Goal: Check status

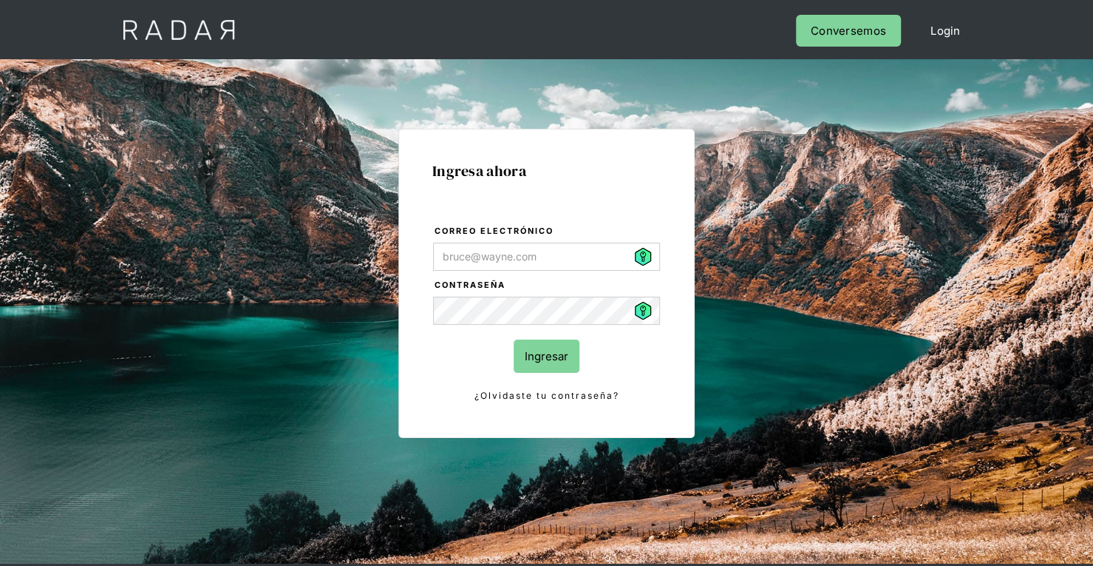
type input "[PERSON_NAME][EMAIL_ADDRESS][PERSON_NAME][DOMAIN_NAME]"
click at [556, 361] on input "Ingresar" at bounding box center [547, 355] width 66 height 33
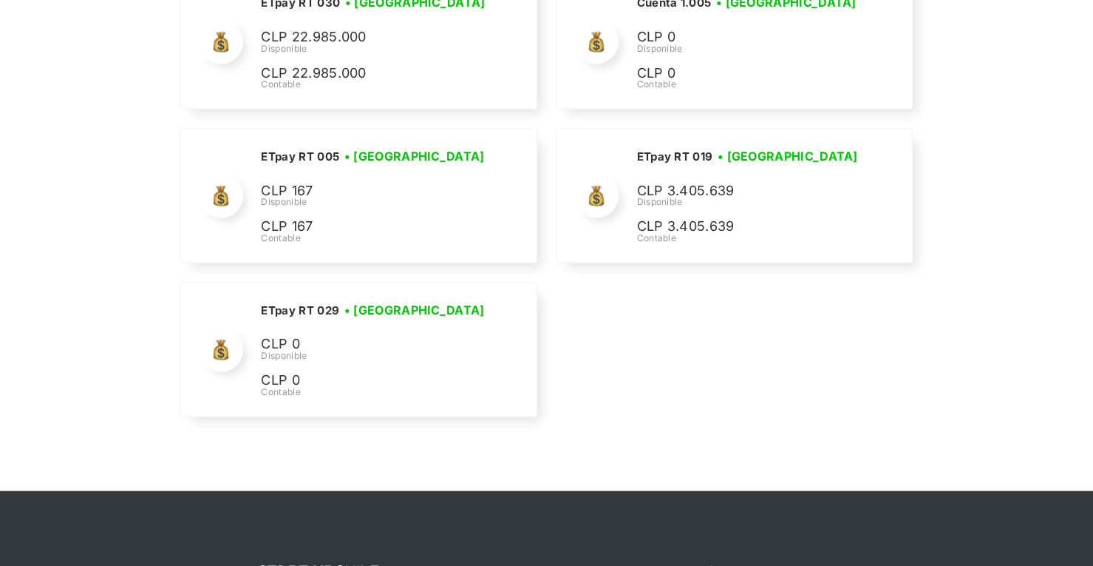
scroll to position [5416, 0]
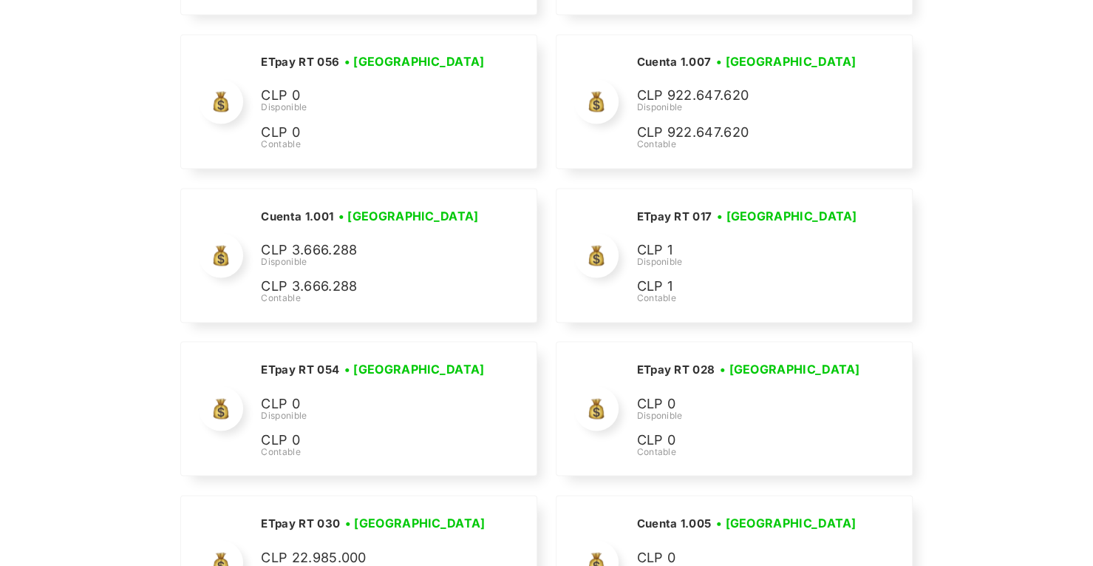
scroll to position [4784, 0]
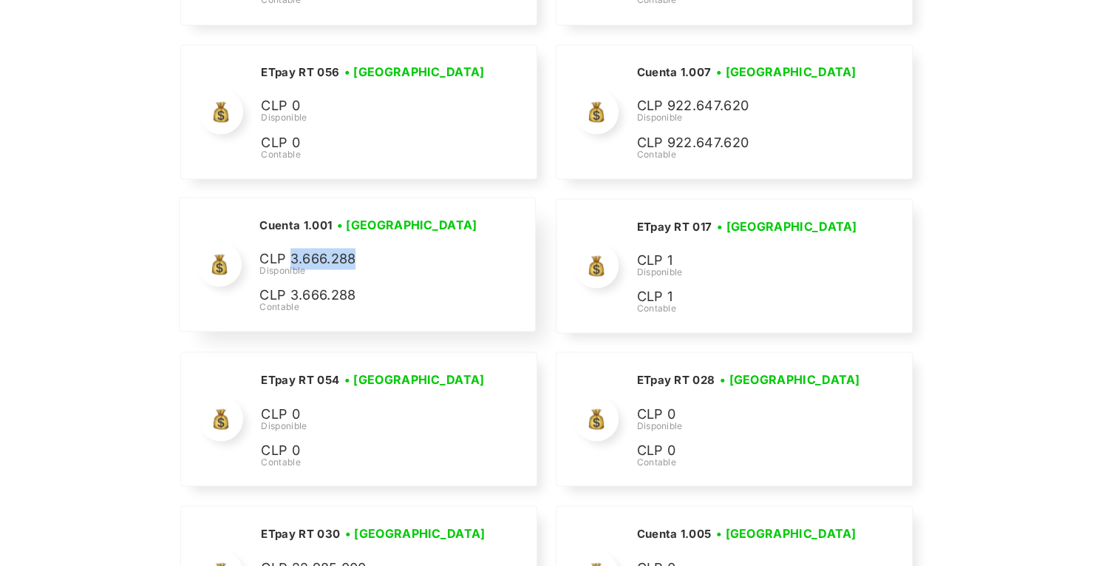
drag, startPoint x: 354, startPoint y: 242, endPoint x: 293, endPoint y: 232, distance: 62.2
click at [293, 248] on p "CLP 3.666.288" at bounding box center [370, 258] width 222 height 21
copy p "3.666.288"
